Goal: Browse casually: Explore the website without a specific task or goal

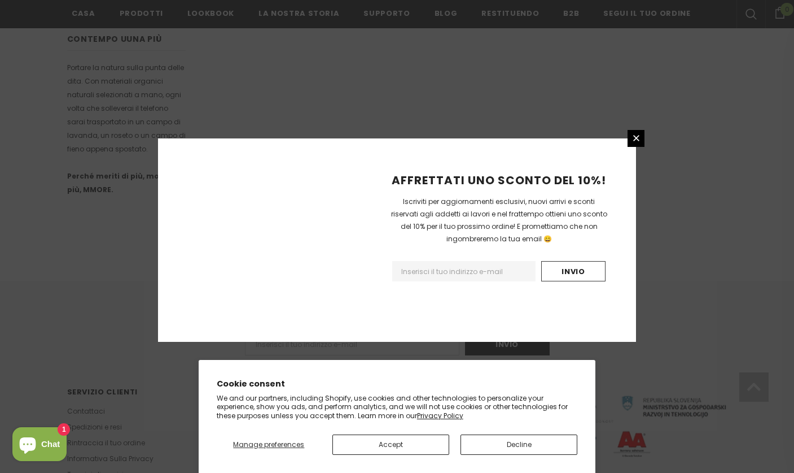
scroll to position [671, 0]
